Goal: Transaction & Acquisition: Purchase product/service

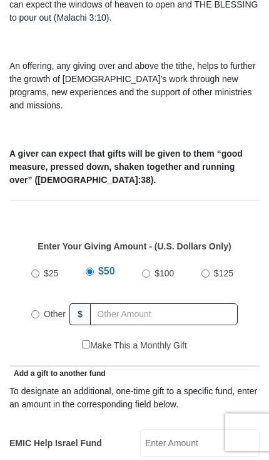
scroll to position [308, 0]
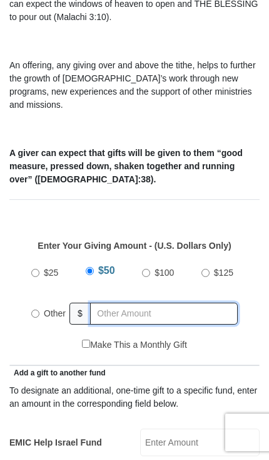
click at [109, 303] on input "text" at bounding box center [164, 314] width 148 height 22
radio input "true"
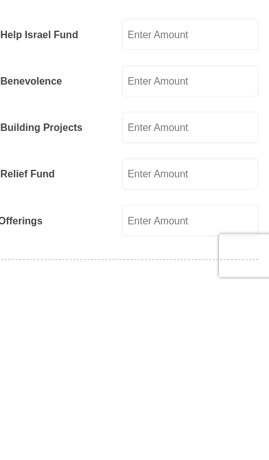
scroll to position [512, 0]
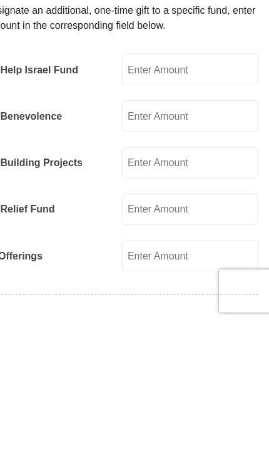
type input "140.00"
click at [158, 225] on input "EMIC Help Israel Fund" at bounding box center [200, 239] width 120 height 28
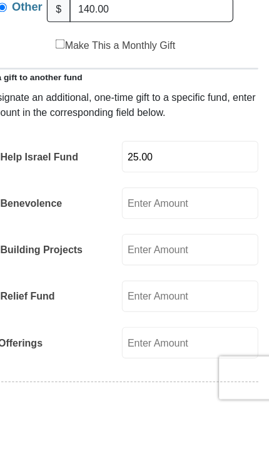
type input "25.00"
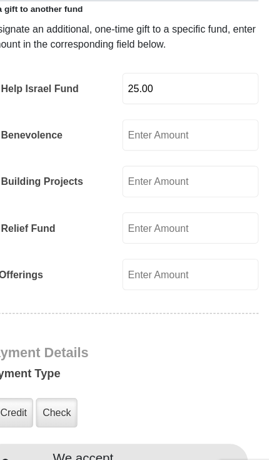
scroll to position [666, 0]
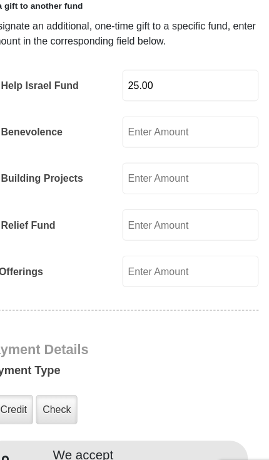
click at [28, 356] on label "Credit" at bounding box center [45, 369] width 34 height 26
click at [0, 0] on input "Credit" at bounding box center [0, 0] width 0 height 0
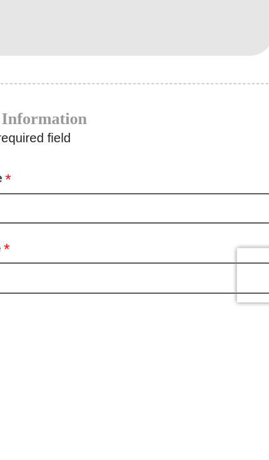
scroll to position [1031, 0]
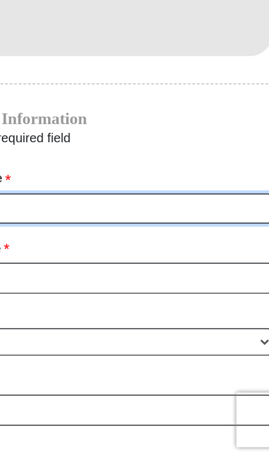
click at [26, 276] on input "First Name *" at bounding box center [135, 286] width 232 height 21
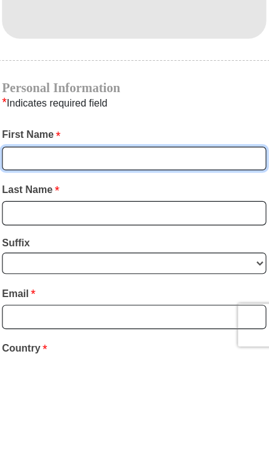
type input "Patricia"
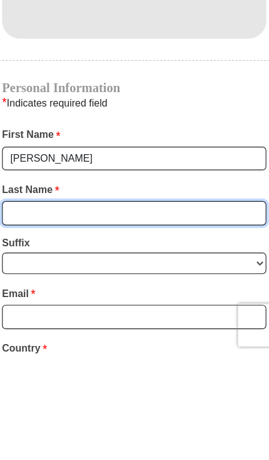
type input "Minor"
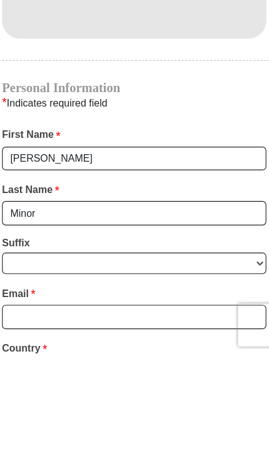
scroll to position [1122, 0]
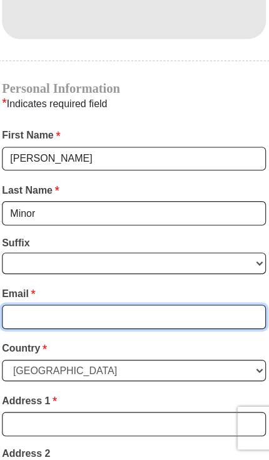
click at [35, 324] on input "Email *" at bounding box center [135, 334] width 232 height 21
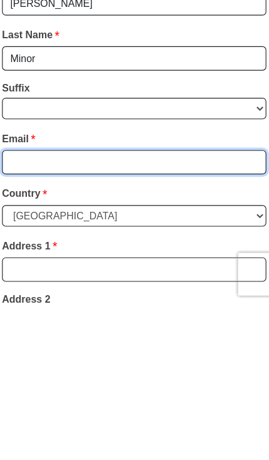
type input "patminor1128@gmail.com"
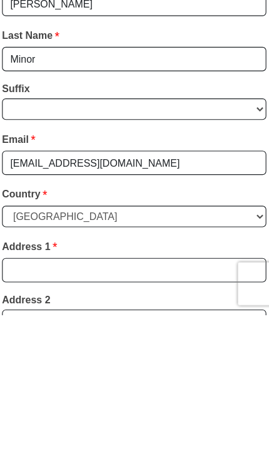
scroll to position [1257, 0]
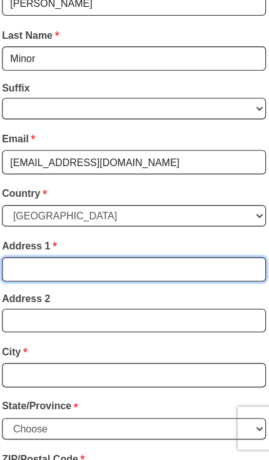
click at [36, 282] on input "Address 1 *" at bounding box center [135, 292] width 232 height 21
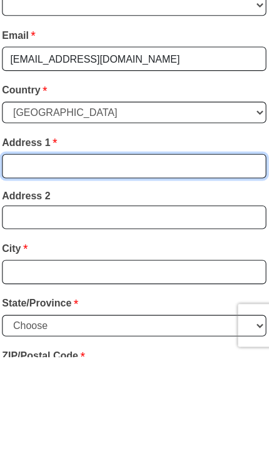
type input "105 Beth Manor Drive"
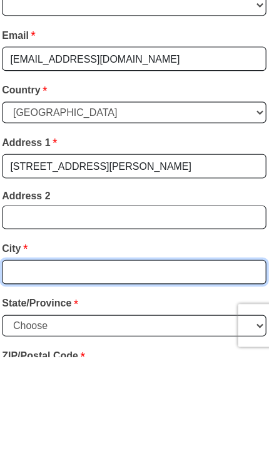
type input "Prattville"
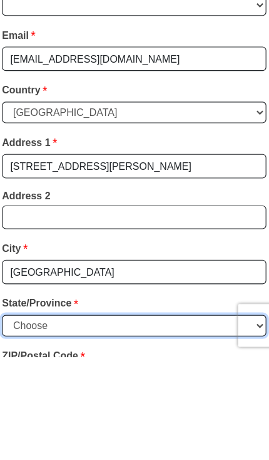
select select "AL"
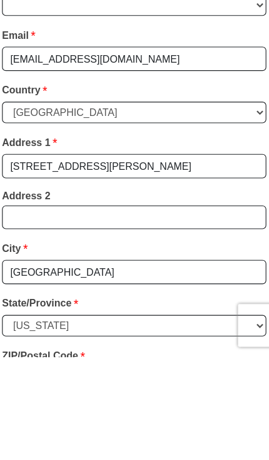
type input "36066"
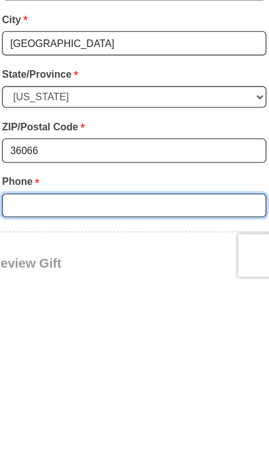
type input "3344308398"
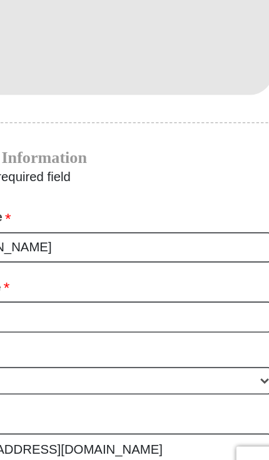
scroll to position [1041, 0]
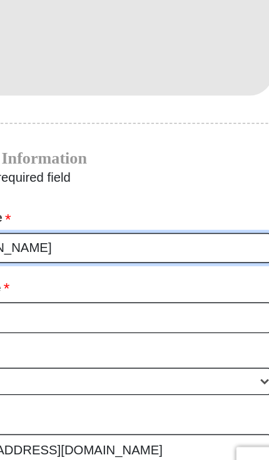
click at [37, 266] on input "Patricia" at bounding box center [135, 276] width 232 height 21
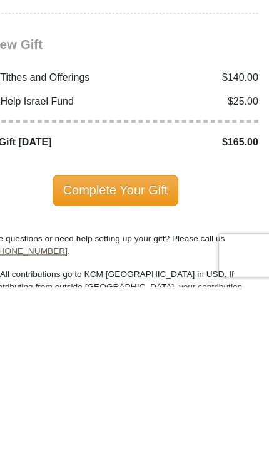
scroll to position [1589, 0]
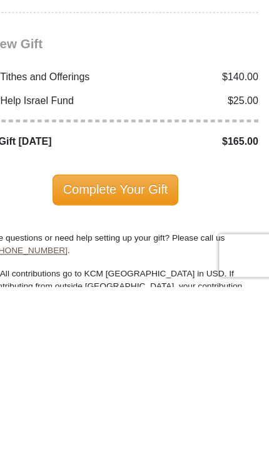
click at [80, 361] on span "Complete Your Gift" at bounding box center [135, 374] width 111 height 26
